Goal: Information Seeking & Learning: Learn about a topic

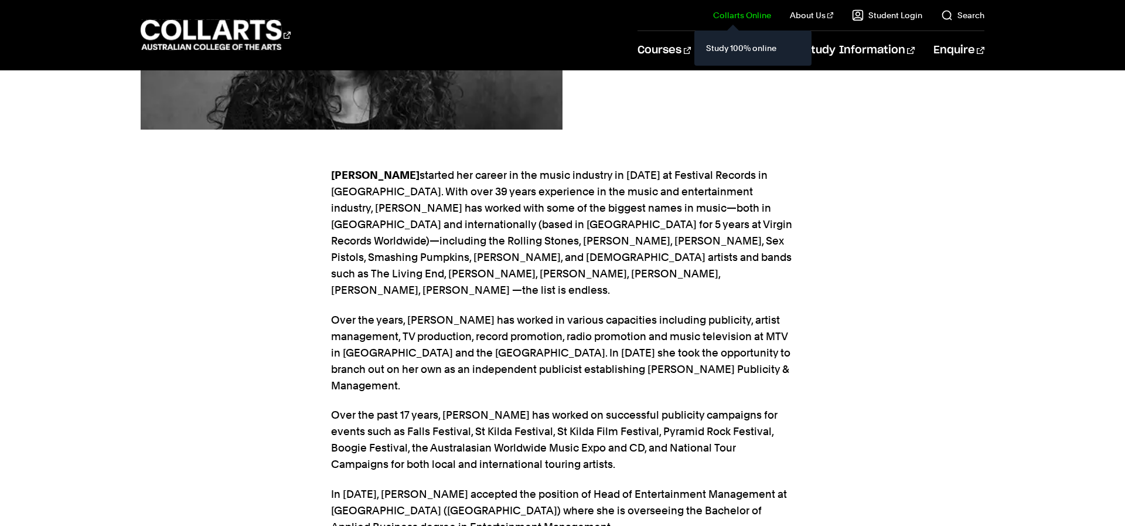
scroll to position [306, 0]
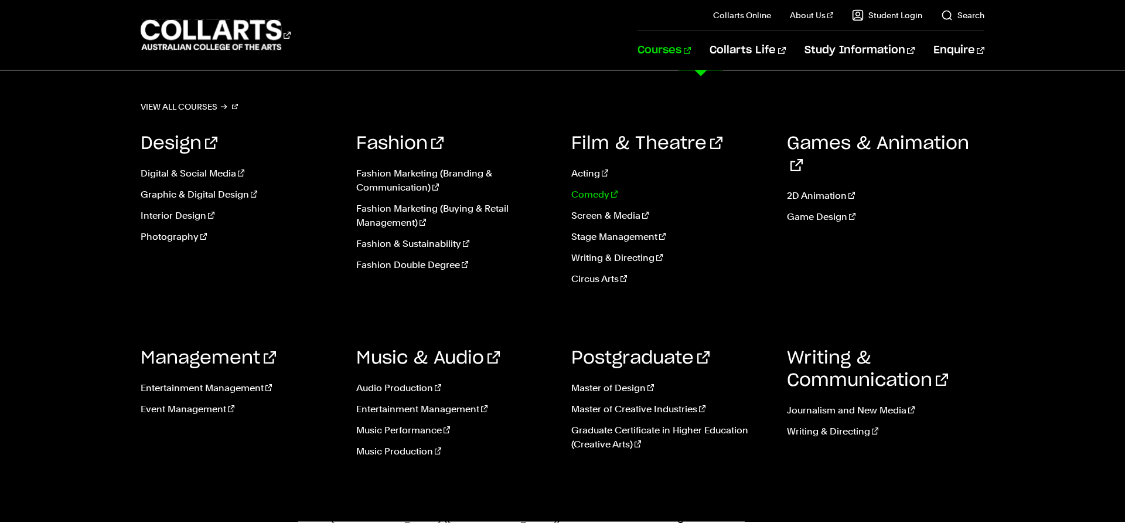
click at [584, 197] on link "Comedy" at bounding box center [670, 195] width 198 height 14
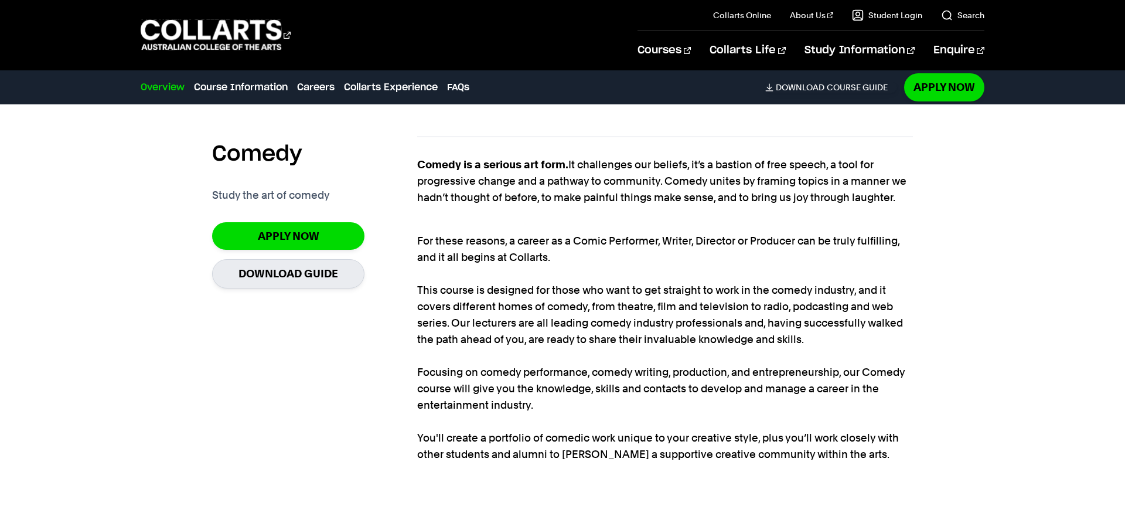
scroll to position [821, 0]
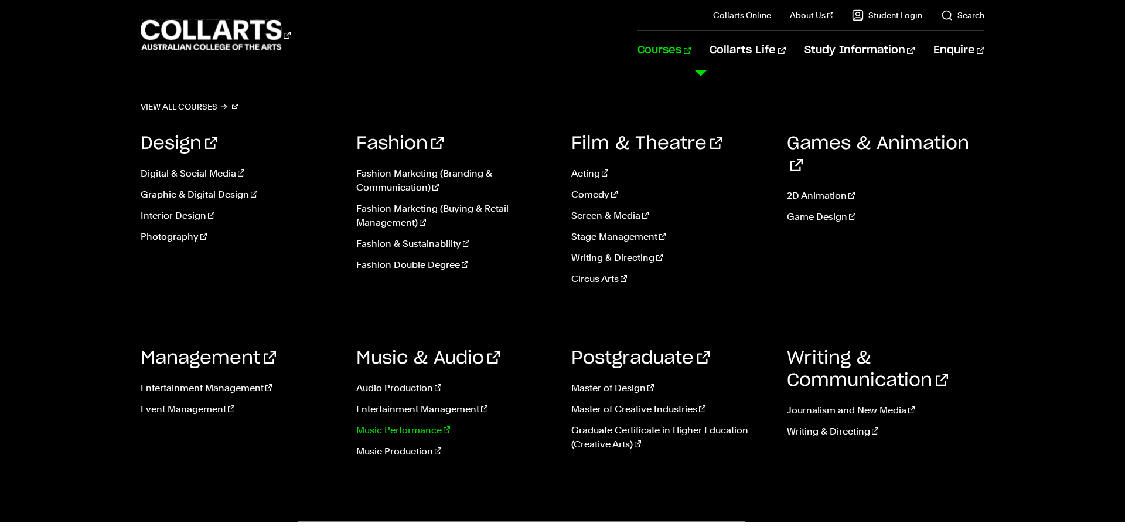
click at [400, 430] on link "Music Performance" at bounding box center [455, 430] width 198 height 14
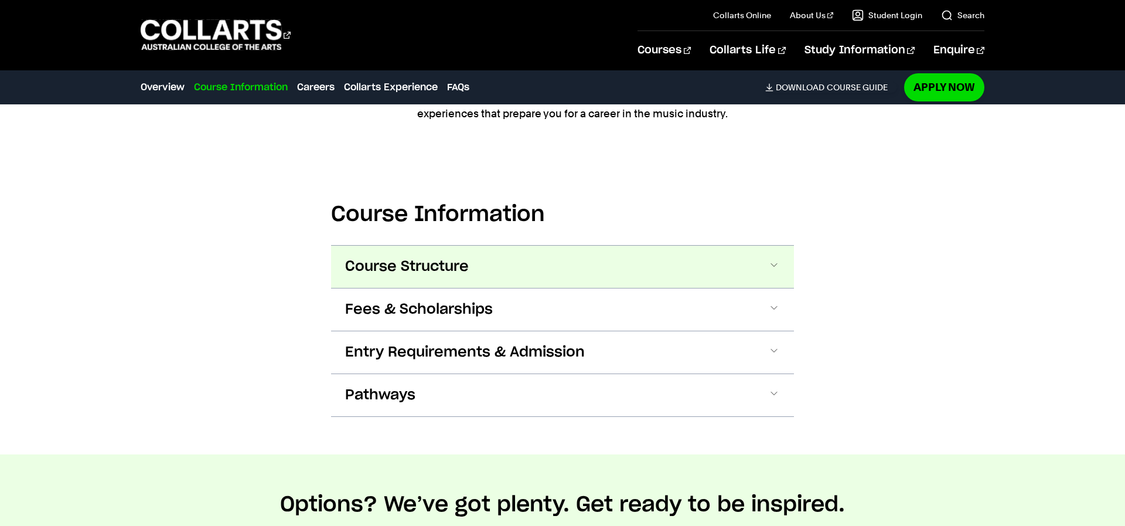
drag, startPoint x: 425, startPoint y: 281, endPoint x: 433, endPoint y: 274, distance: 10.4
click at [428, 279] on button "Course Structure" at bounding box center [562, 267] width 463 height 42
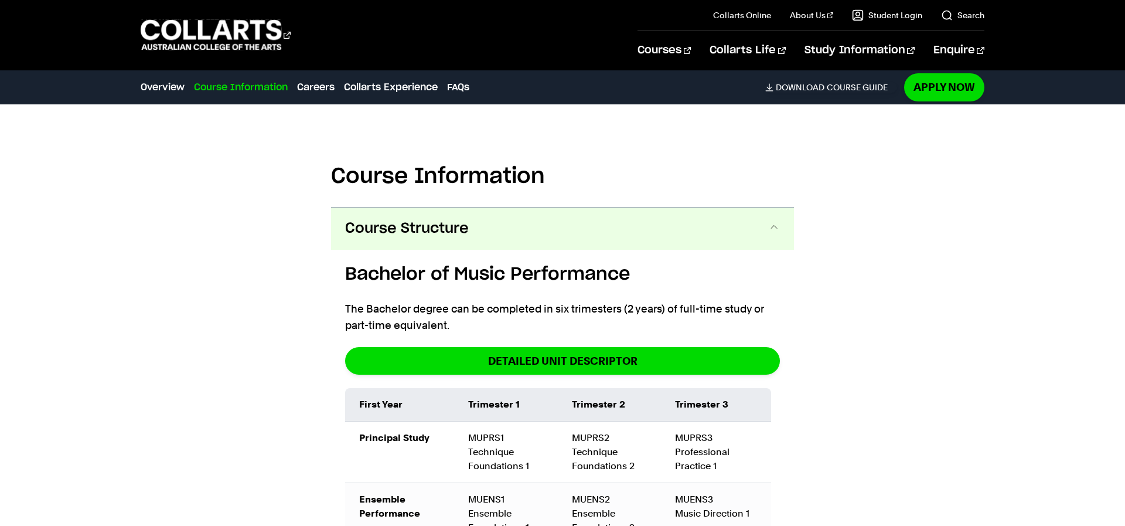
scroll to position [1165, 0]
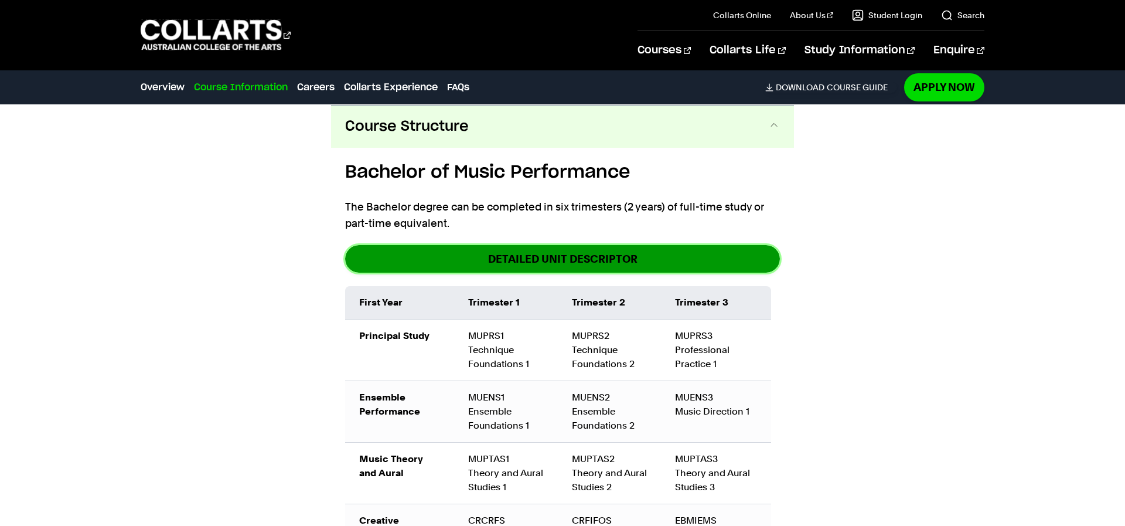
click at [490, 262] on link "DETAILED UNIT DESCRIPTOR" at bounding box center [562, 259] width 435 height 28
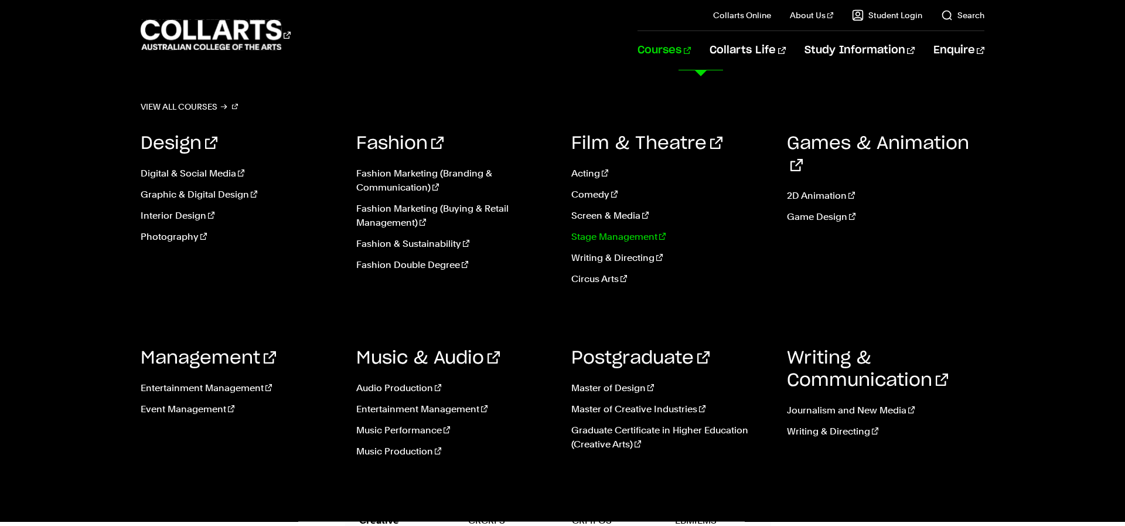
click at [598, 236] on link "Stage Management" at bounding box center [670, 237] width 198 height 14
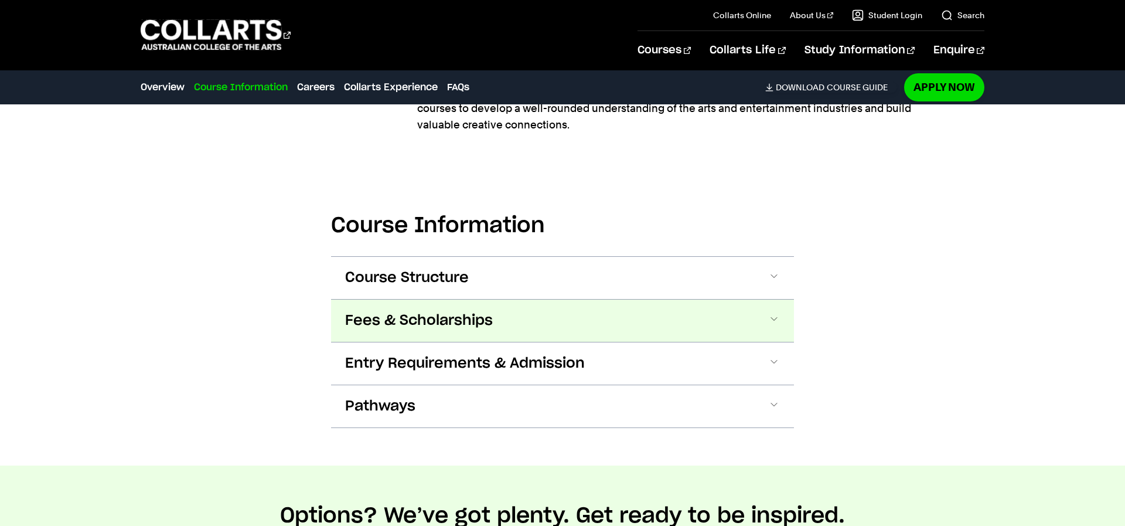
scroll to position [1202, 0]
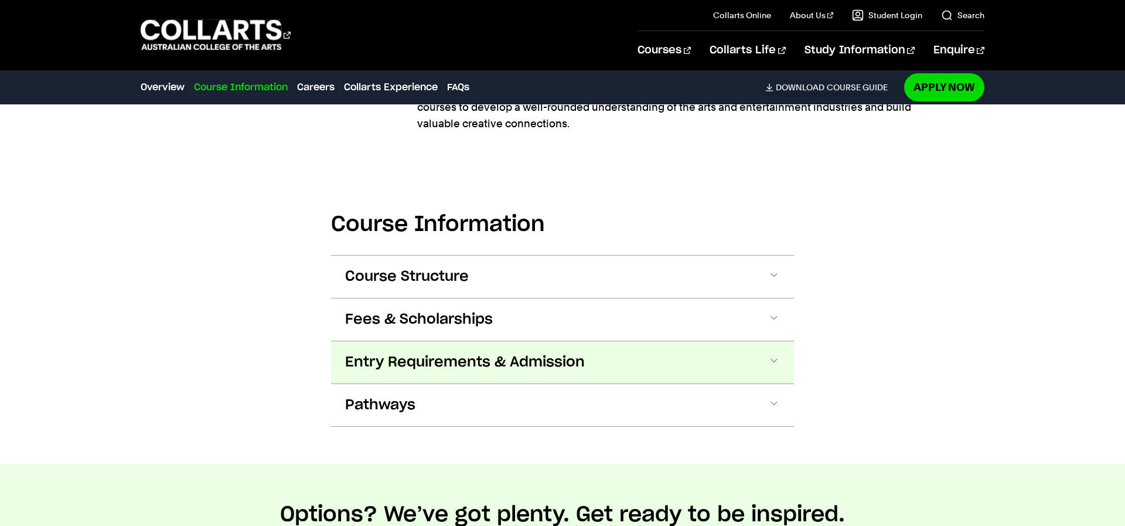
click at [479, 353] on span "Entry Requirements & Admission" at bounding box center [465, 362] width 240 height 19
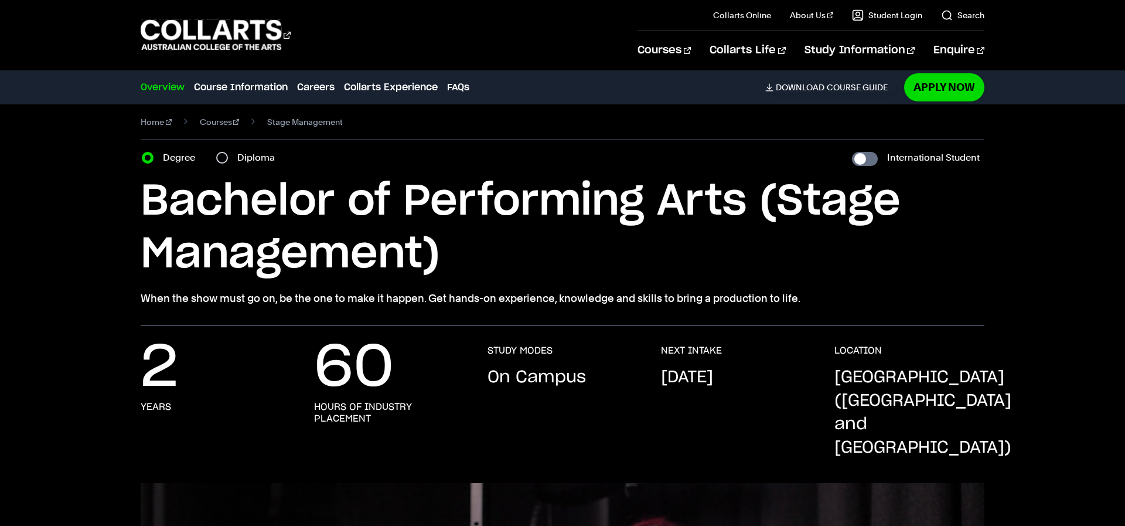
scroll to position [0, 0]
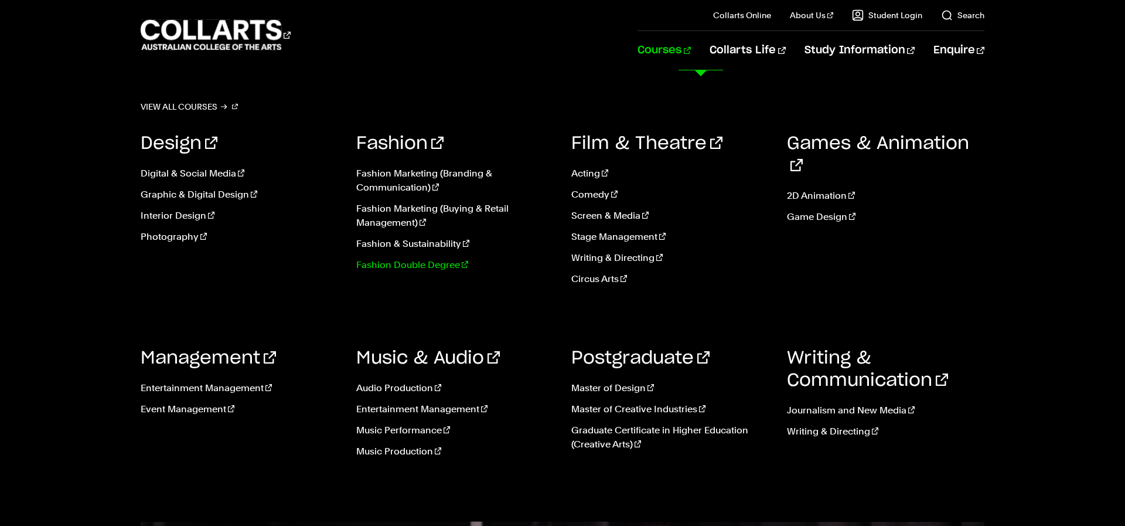
click at [370, 265] on link "Fashion Double Degree" at bounding box center [455, 265] width 198 height 14
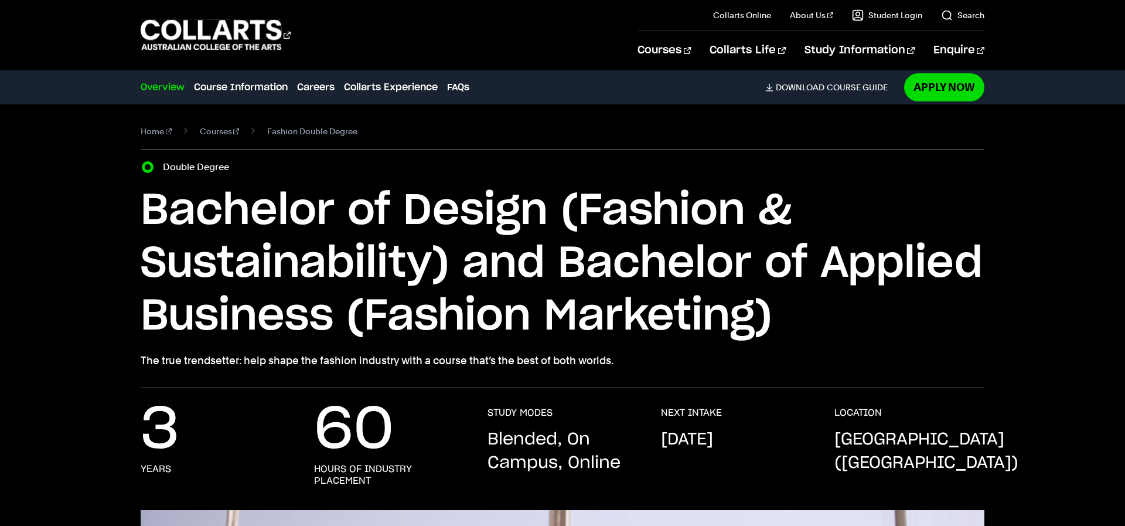
click at [236, 263] on h1 "Bachelor of Design (Fashion & Sustainability) and Bachelor of Applied Business …" at bounding box center [563, 264] width 844 height 158
click at [755, 18] on link "Collarts Online" at bounding box center [742, 15] width 58 height 12
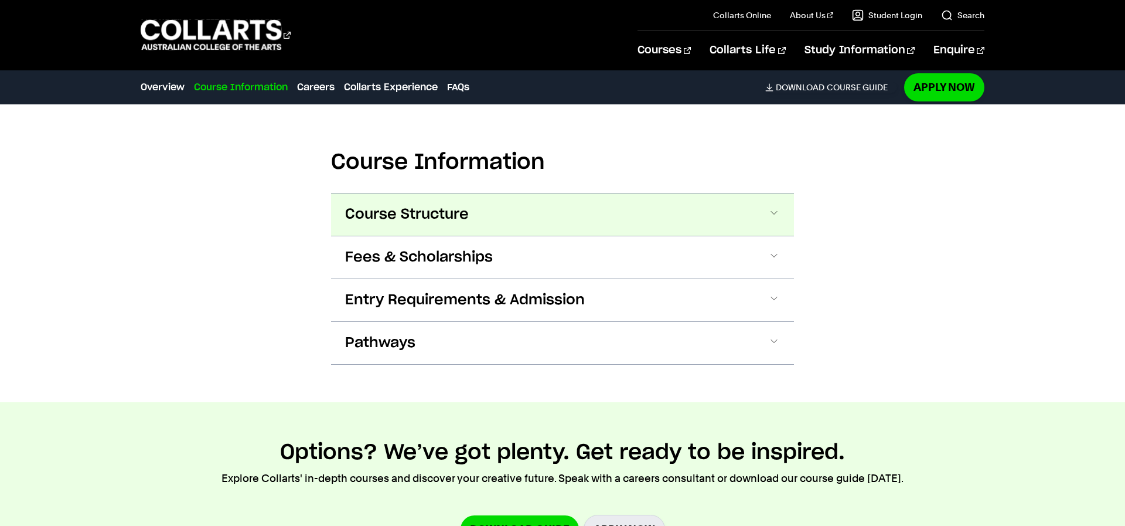
click at [457, 201] on button "Course Structure" at bounding box center [562, 214] width 463 height 42
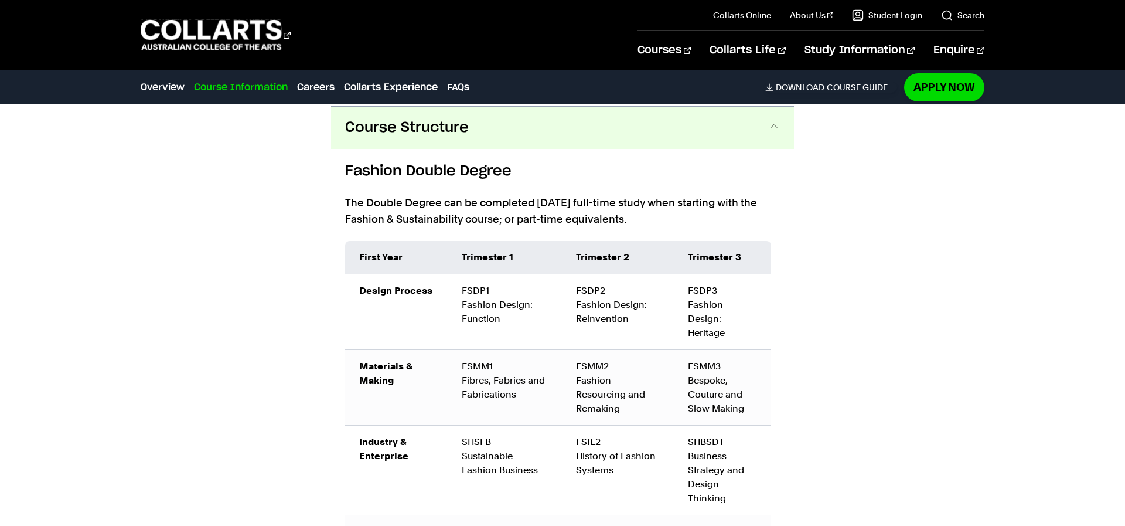
scroll to position [1287, 0]
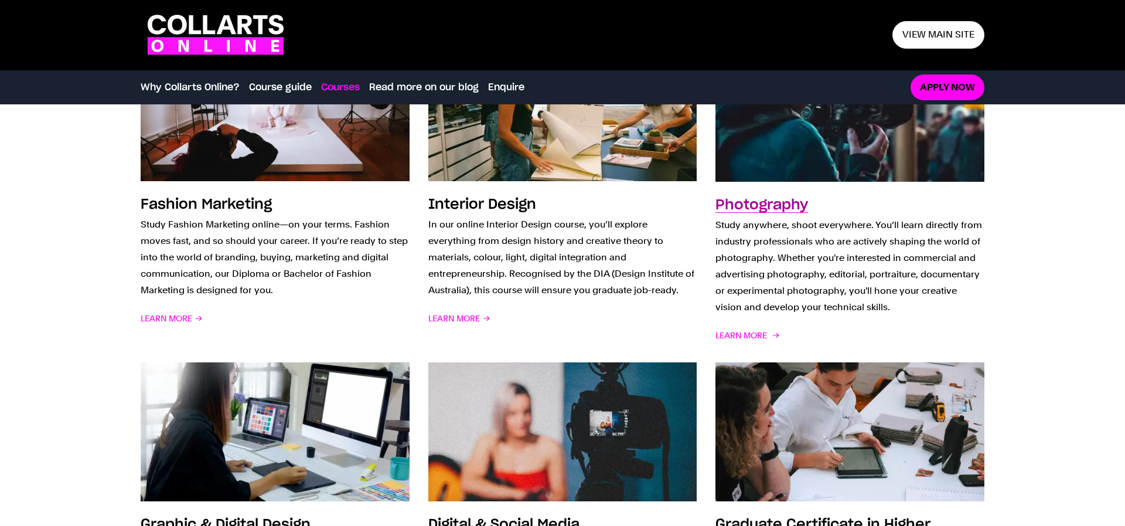
scroll to position [921, 0]
